Goal: Task Accomplishment & Management: Manage account settings

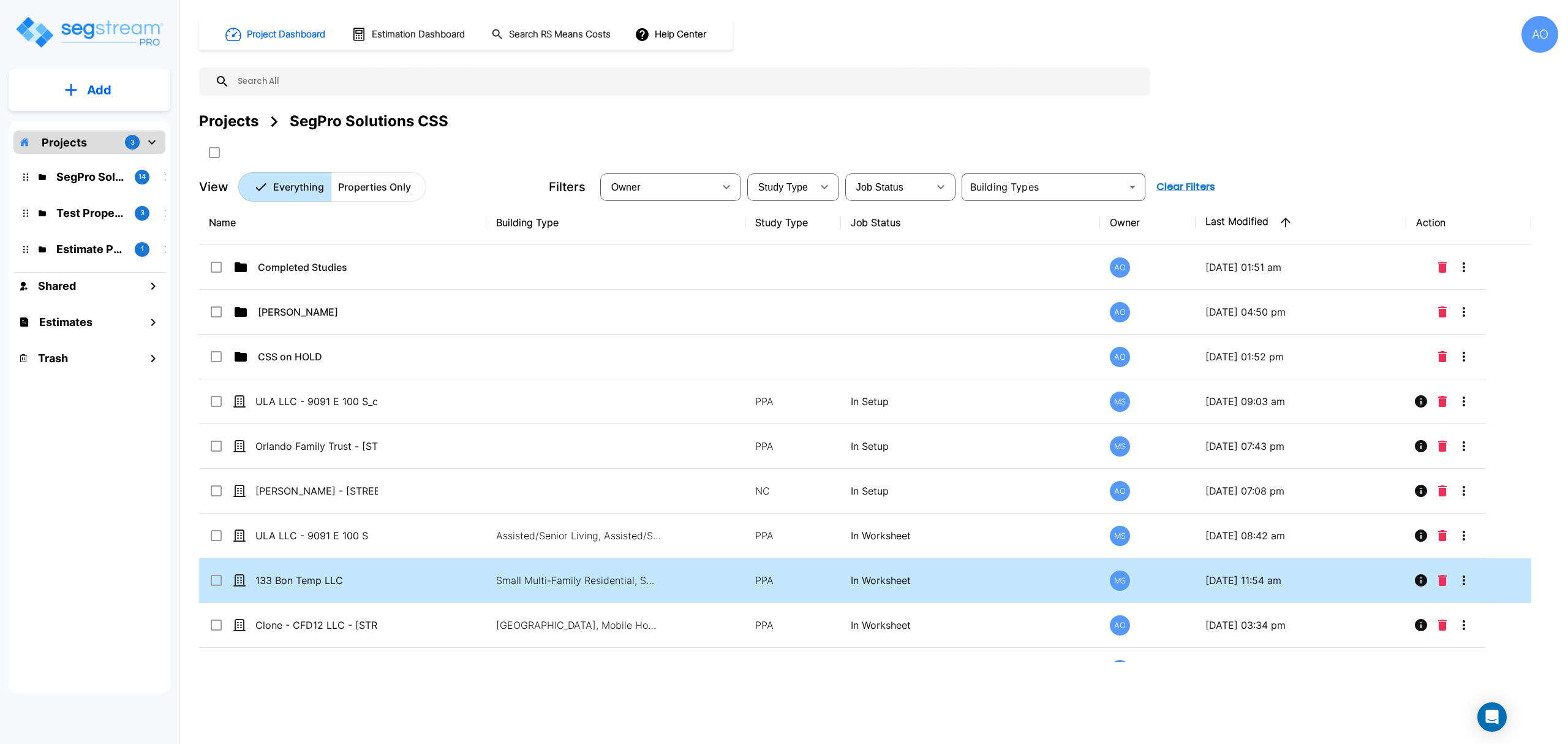
click at [493, 585] on td "Small Multi-Family Residential, Small Multi-Family Residential Site" at bounding box center [615, 580] width 259 height 44
checkbox input "true"
click at [493, 585] on td "Small Multi-Family Residential, Small Multi-Family Residential Site" at bounding box center [615, 580] width 259 height 44
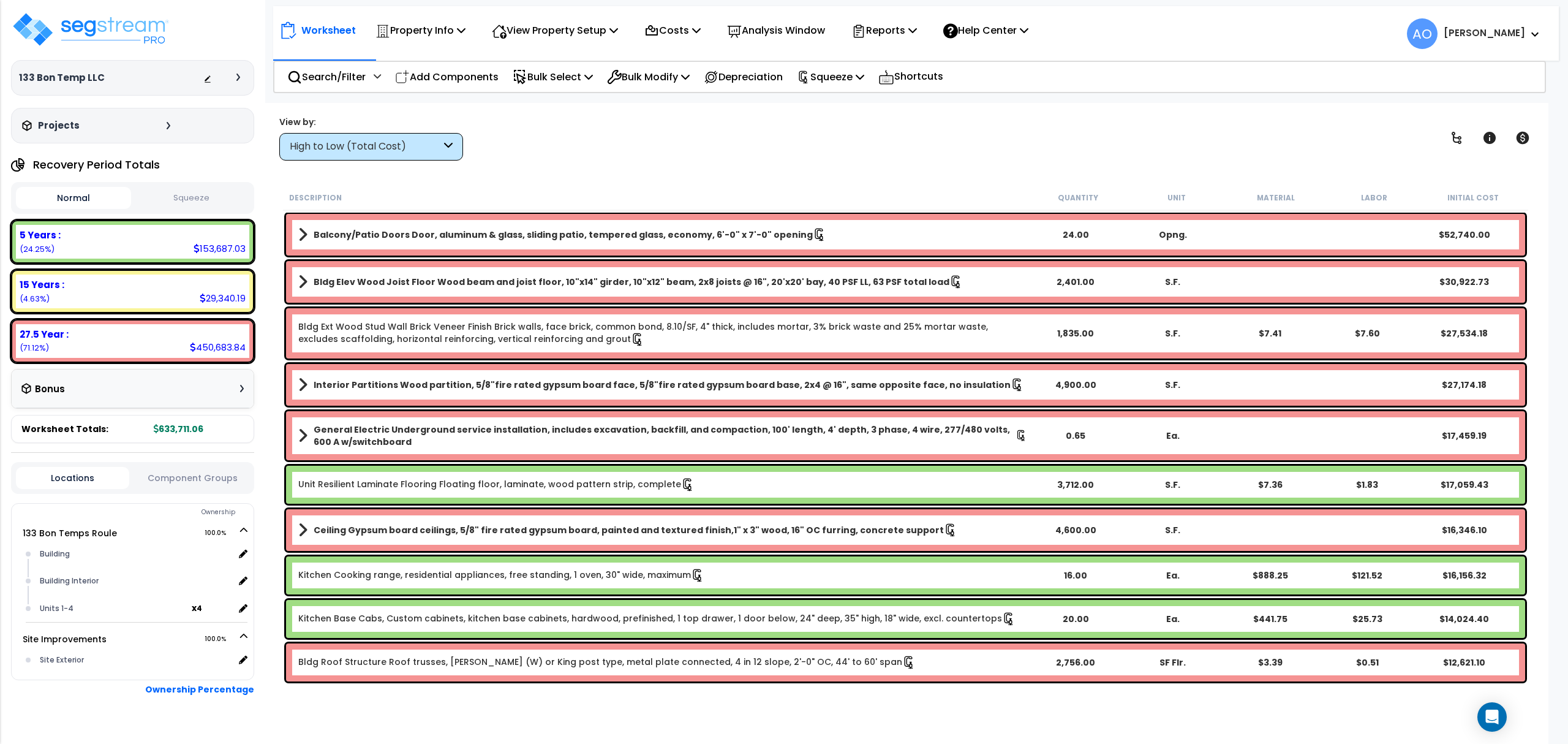
click at [188, 194] on button "Squeeze" at bounding box center [191, 198] width 115 height 22
click at [796, 30] on p "Analysis Window" at bounding box center [776, 30] width 98 height 17
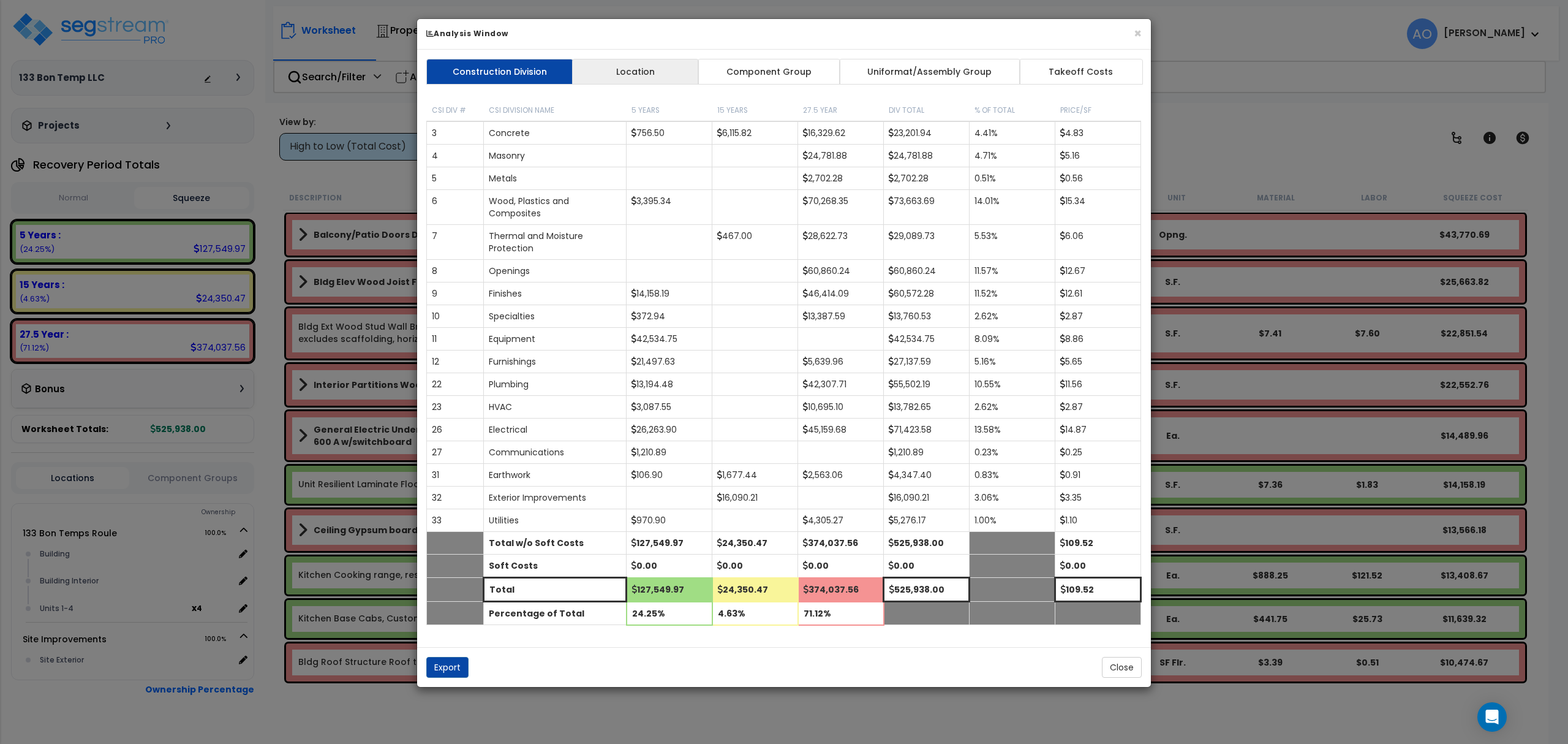
click at [646, 71] on link "Location" at bounding box center [635, 72] width 127 height 26
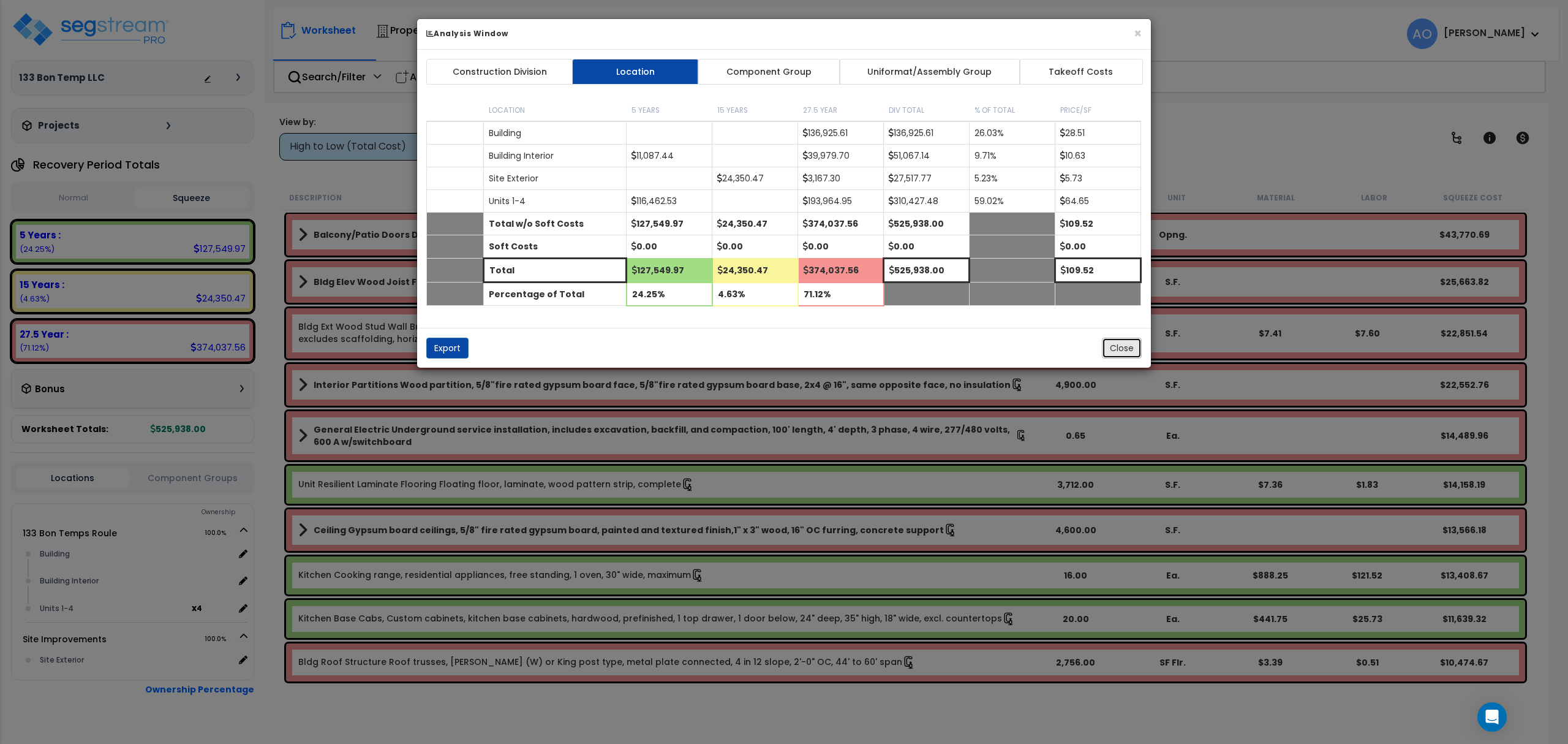
click at [1133, 351] on button "Close" at bounding box center [1122, 348] width 40 height 21
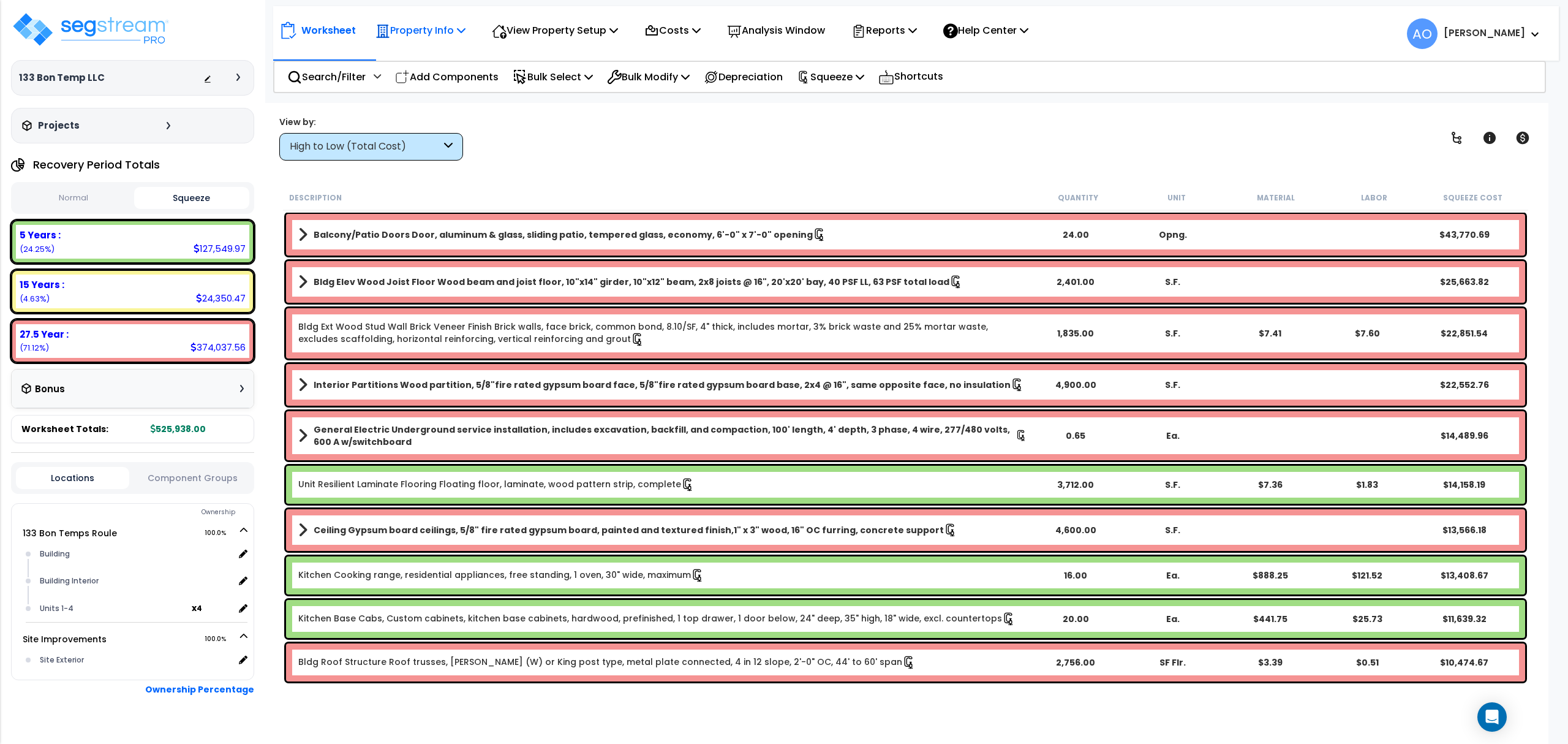
click at [432, 26] on p "Property Info" at bounding box center [420, 30] width 90 height 17
click at [432, 64] on link "Property Setup" at bounding box center [430, 58] width 121 height 25
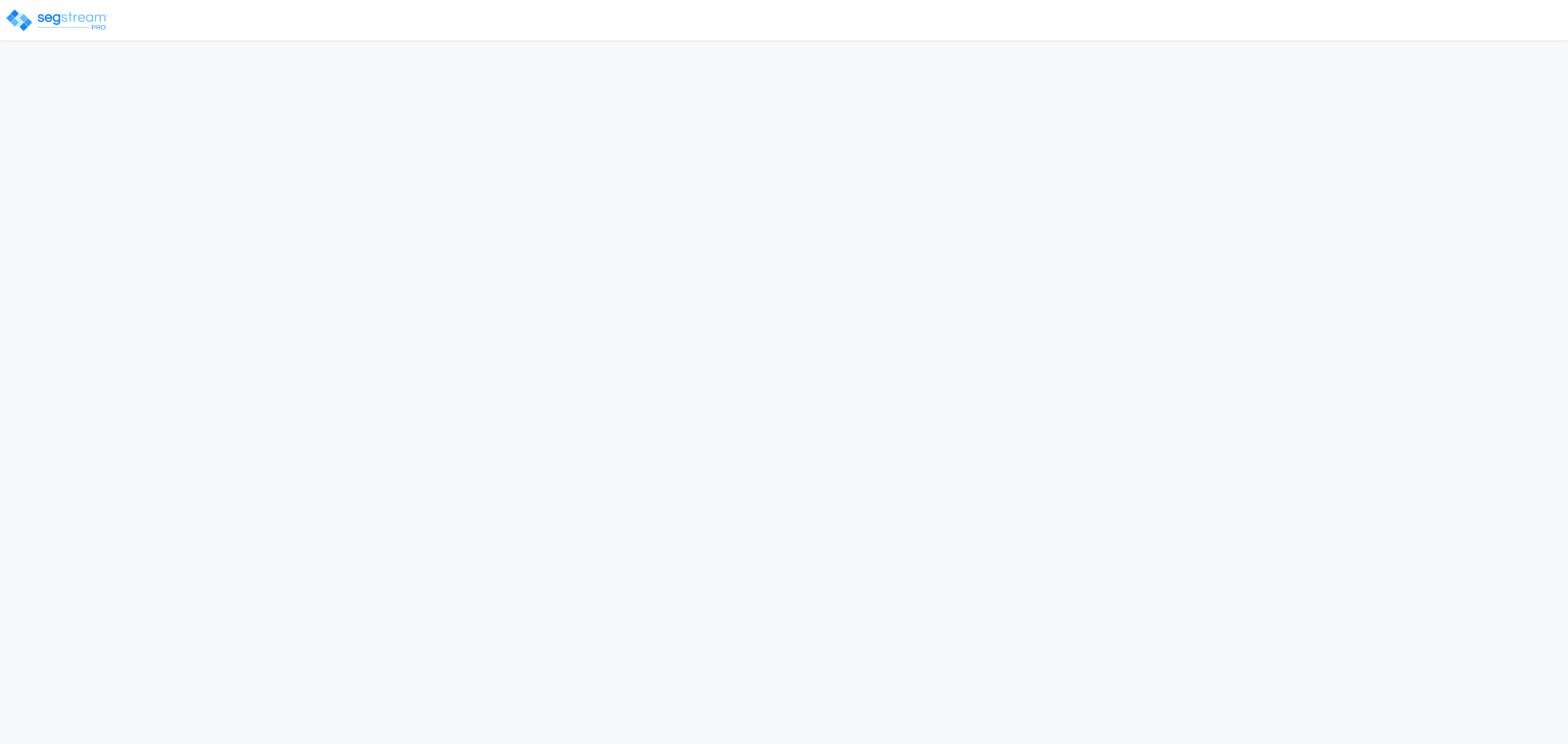
select select "2024"
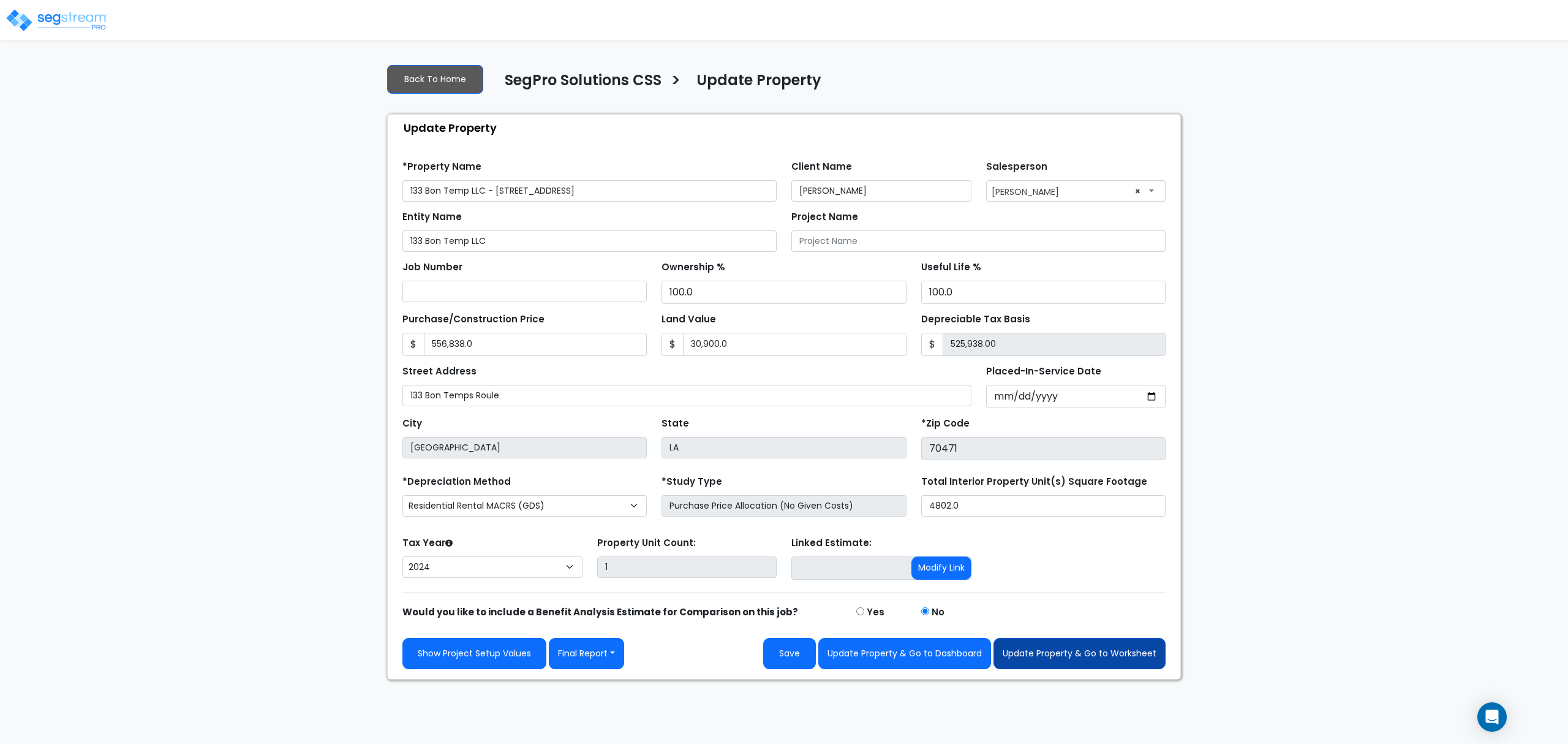
type input "133 Bon Temp LLC - [STREET_ADDRESS]"
click at [1046, 652] on button "Update Property & Go to Worksheet" at bounding box center [1079, 653] width 172 height 31
type input "556838"
type input "30900"
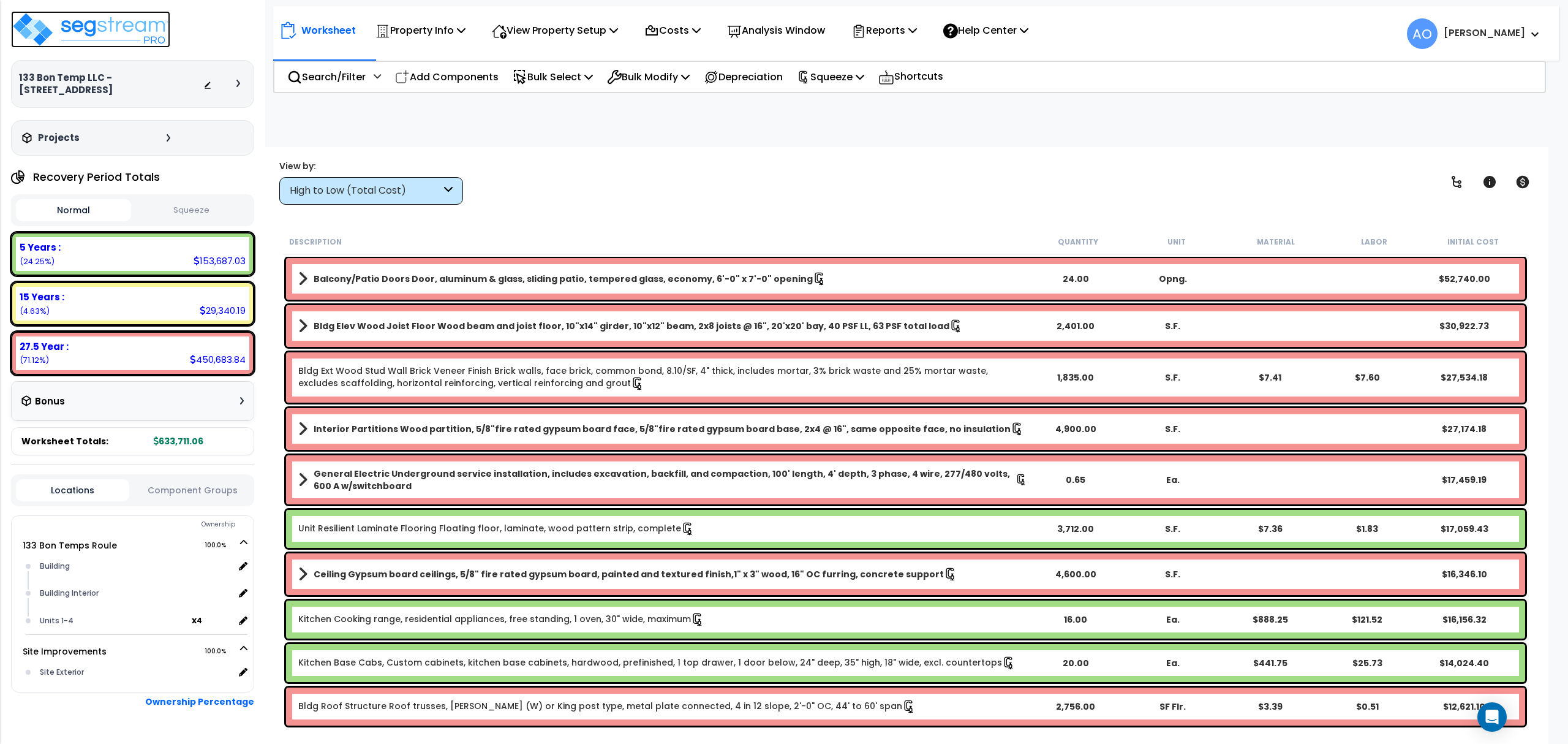
click at [128, 36] on img at bounding box center [91, 30] width 159 height 37
